Goal: Task Accomplishment & Management: Use online tool/utility

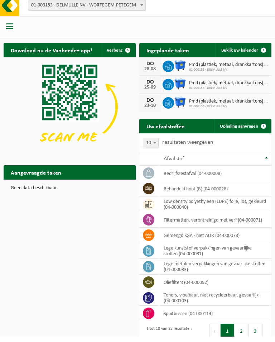
scroll to position [11, 0]
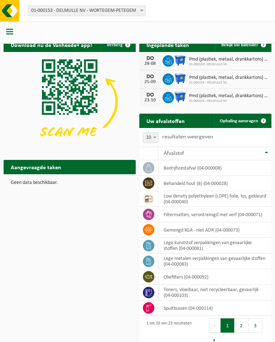
click at [248, 118] on link "Ophaling aanvragen" at bounding box center [242, 121] width 57 height 14
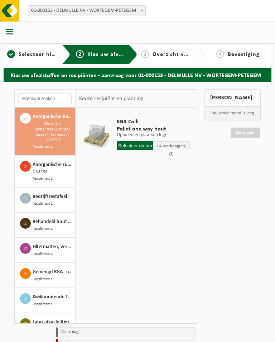
click at [56, 196] on span "Bedrijfsrestafval" at bounding box center [50, 197] width 34 height 8
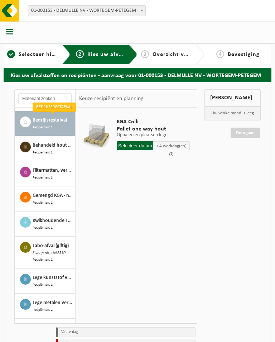
scroll to position [77, 0]
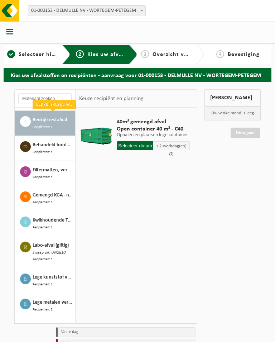
click at [143, 146] on input "text" at bounding box center [135, 145] width 37 height 9
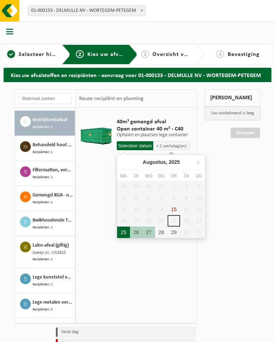
click at [126, 233] on div "25" at bounding box center [123, 232] width 13 height 11
type input "Van 2025-08-25"
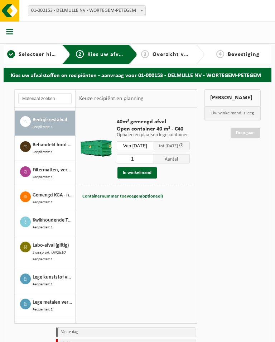
click at [148, 174] on button "In winkelmand" at bounding box center [137, 172] width 39 height 11
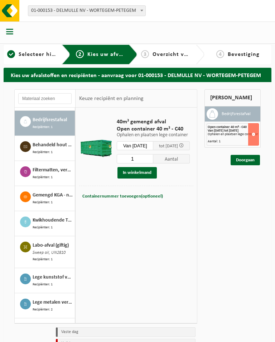
click at [247, 161] on link "Doorgaan" at bounding box center [245, 160] width 29 height 10
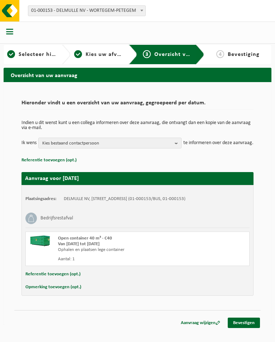
click at [181, 144] on b "button" at bounding box center [178, 143] width 6 height 10
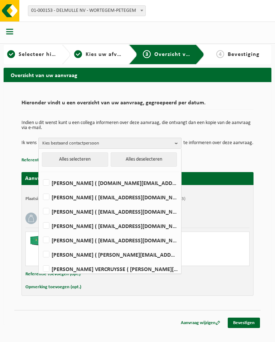
click at [267, 146] on div "Hieronder vindt u een overzicht van uw aanvraag, gegroepeerd per datum. Indien …" at bounding box center [138, 203] width 268 height 243
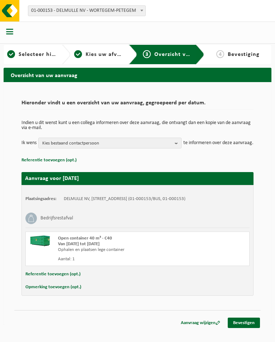
click at [257, 152] on div "Hieronder vindt u een overzicht van uw aanvraag, gegroepeerd per datum. Indien …" at bounding box center [137, 196] width 247 height 214
click at [246, 328] on link "Bevestigen" at bounding box center [244, 323] width 32 height 10
click at [245, 328] on link "Bevestigen" at bounding box center [244, 323] width 32 height 10
click at [242, 328] on link "Bevestigen" at bounding box center [244, 323] width 32 height 10
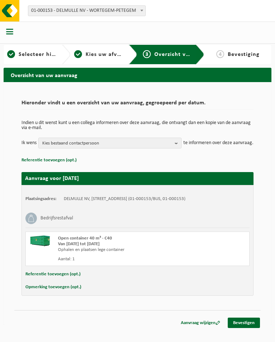
click at [248, 328] on link "Bevestigen" at bounding box center [244, 323] width 32 height 10
click at [250, 328] on link "Bevestigen" at bounding box center [244, 323] width 32 height 10
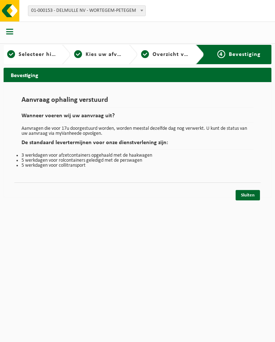
click at [246, 196] on link "Sluiten" at bounding box center [248, 195] width 24 height 10
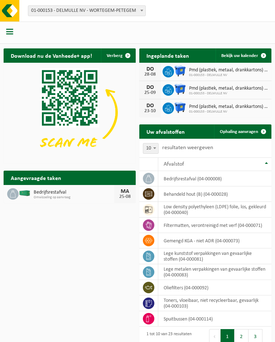
click at [254, 131] on span "Ophaling aanvragen" at bounding box center [239, 131] width 38 height 5
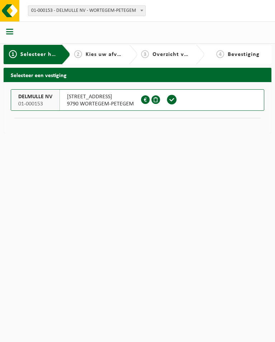
click at [105, 49] on div "2 Kies uw afvalstoffen en recipiënten" at bounding box center [104, 54] width 67 height 19
click at [94, 95] on span "[STREET_ADDRESS]" at bounding box center [100, 96] width 67 height 7
click at [92, 95] on span "[STREET_ADDRESS]" at bounding box center [100, 96] width 67 height 7
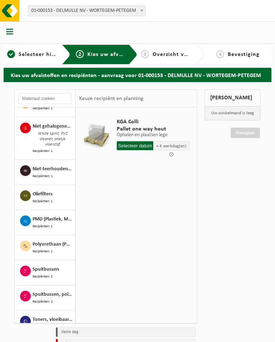
scroll to position [357, 0]
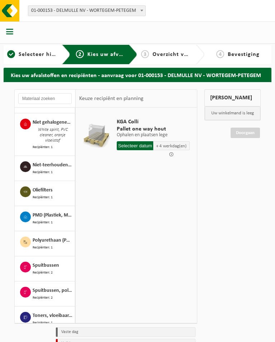
click at [56, 237] on div "Polyurethaan (PU) hard Recipiënten: 1" at bounding box center [53, 244] width 41 height 14
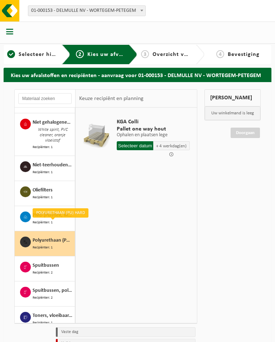
scroll to position [388, 0]
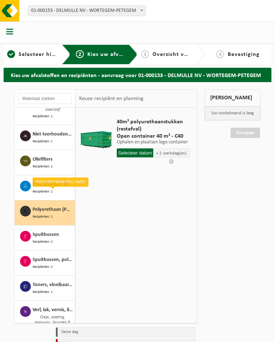
click at [147, 150] on input "text" at bounding box center [135, 152] width 37 height 9
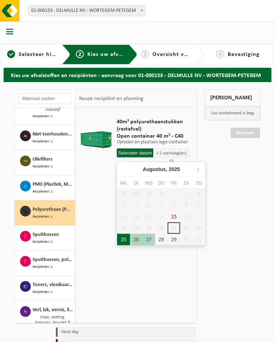
click at [126, 242] on div "25" at bounding box center [123, 239] width 13 height 11
type input "Van 2025-08-25"
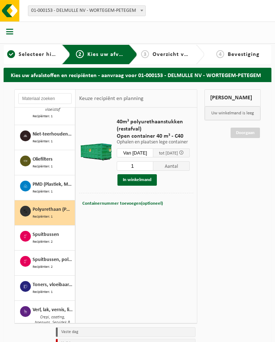
click at [142, 165] on input "1" at bounding box center [135, 165] width 37 height 9
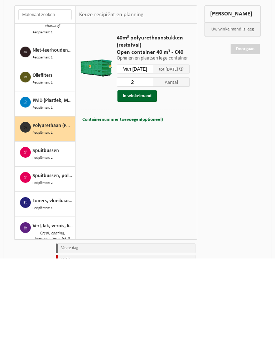
type input "2"
click at [146, 174] on button "In winkelmand" at bounding box center [137, 179] width 39 height 11
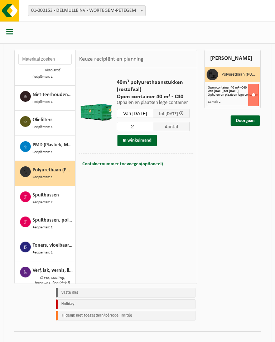
click at [254, 124] on link "Doorgaan" at bounding box center [245, 120] width 29 height 10
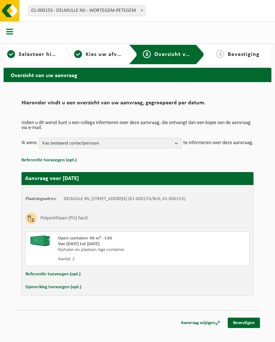
scroll to position [1, 0]
click at [250, 328] on link "Bevestigen" at bounding box center [244, 323] width 32 height 10
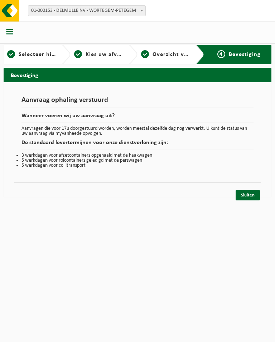
click at [254, 194] on link "Sluiten" at bounding box center [248, 195] width 24 height 10
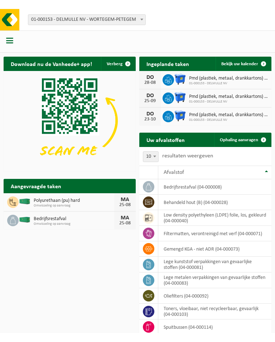
scroll to position [22, 0]
